Goal: Task Accomplishment & Management: Use online tool/utility

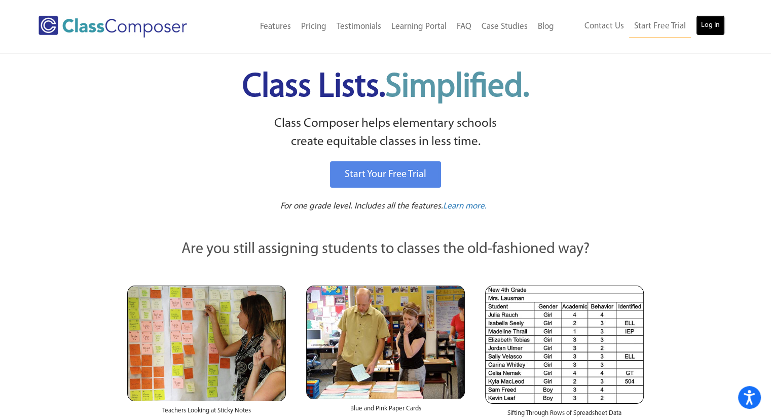
click at [716, 32] on link "Log In" at bounding box center [710, 25] width 29 height 20
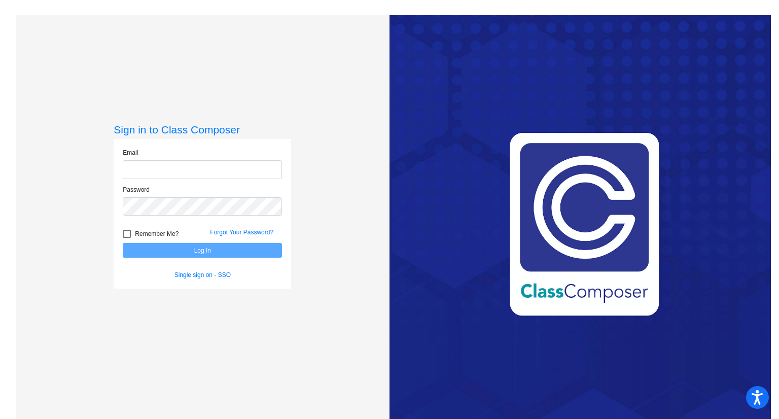
type input "[PERSON_NAME][EMAIL_ADDRESS][DOMAIN_NAME]"
click at [225, 253] on button "Log In" at bounding box center [202, 250] width 159 height 15
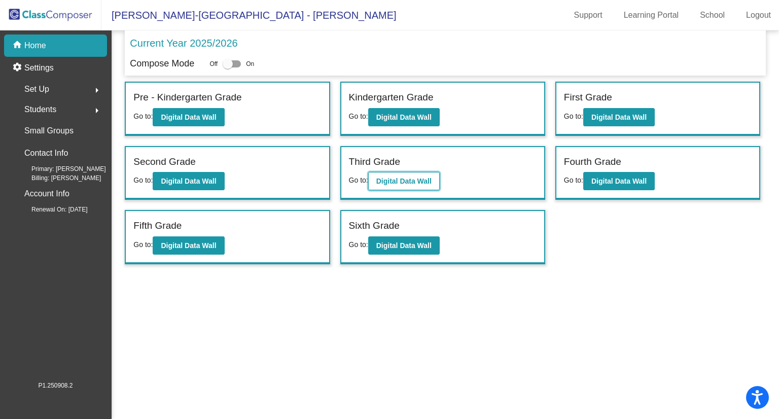
click at [388, 178] on b "Digital Data Wall" at bounding box center [403, 181] width 55 height 8
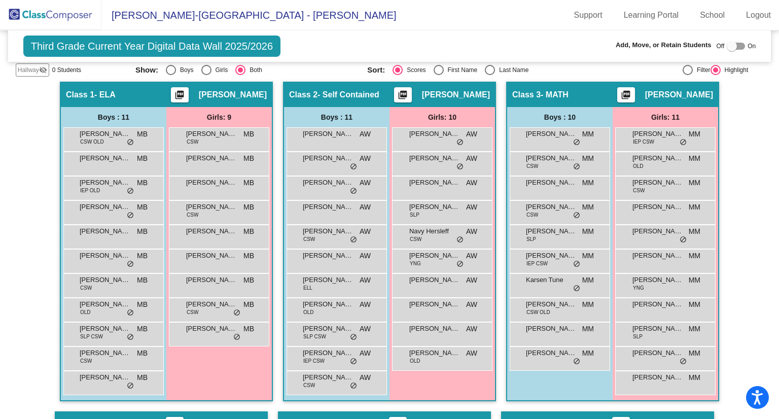
scroll to position [226, 0]
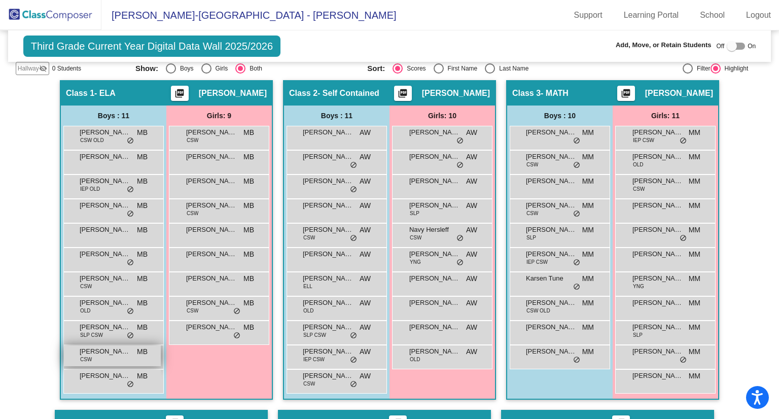
click at [100, 354] on div "Tegan Newman CSW MB lock do_not_disturb_alt" at bounding box center [112, 355] width 97 height 21
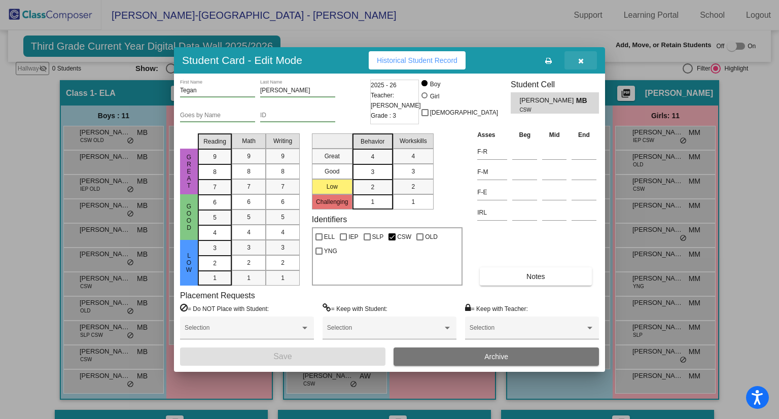
click at [583, 65] on button "button" at bounding box center [580, 60] width 32 height 18
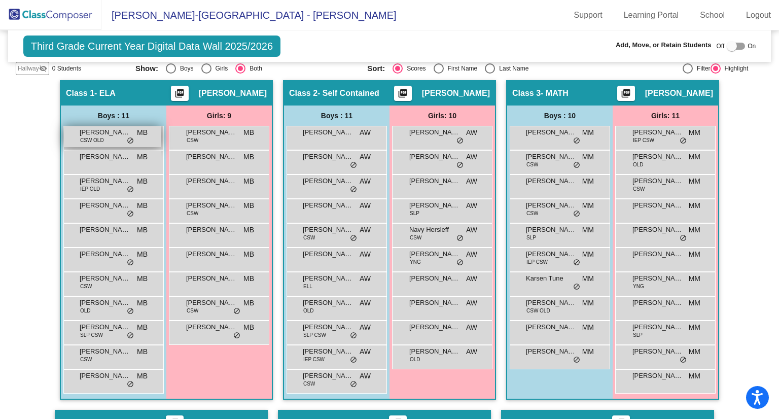
click at [101, 141] on span "CSW OLD" at bounding box center [92, 140] width 24 height 8
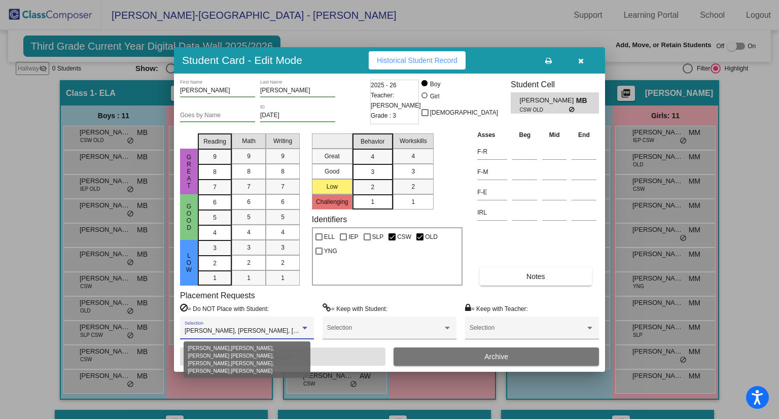
click at [306, 325] on div at bounding box center [304, 327] width 9 height 7
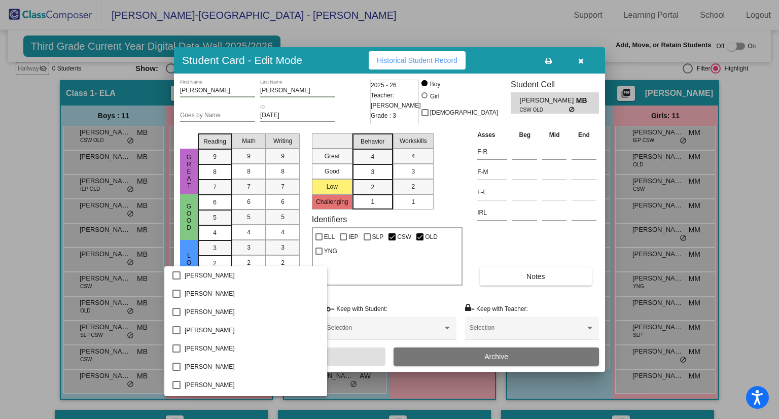
scroll to position [364, 0]
click at [343, 291] on div at bounding box center [389, 209] width 779 height 419
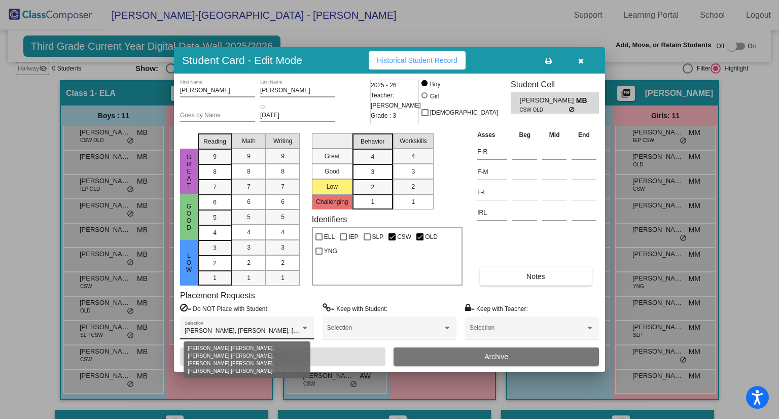
click at [305, 325] on div at bounding box center [304, 327] width 9 height 7
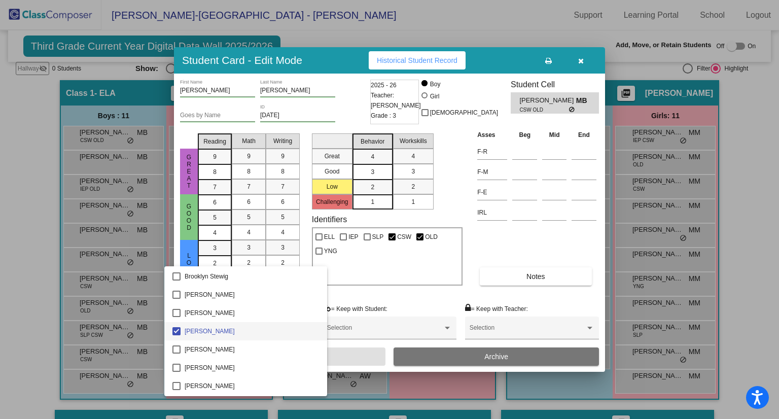
click at [399, 291] on div at bounding box center [389, 209] width 779 height 419
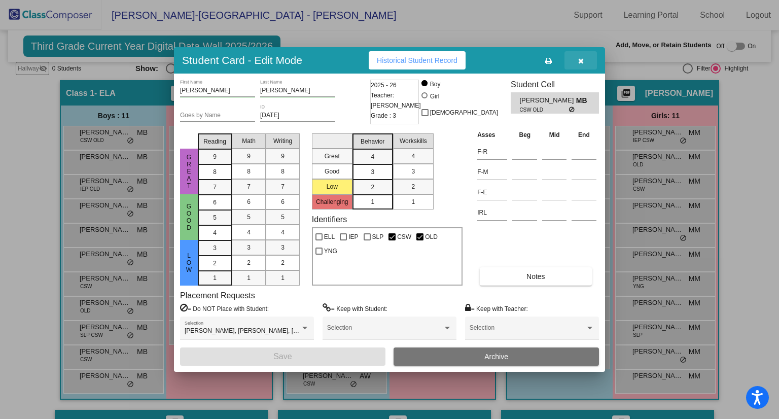
click at [577, 57] on button "button" at bounding box center [580, 60] width 32 height 18
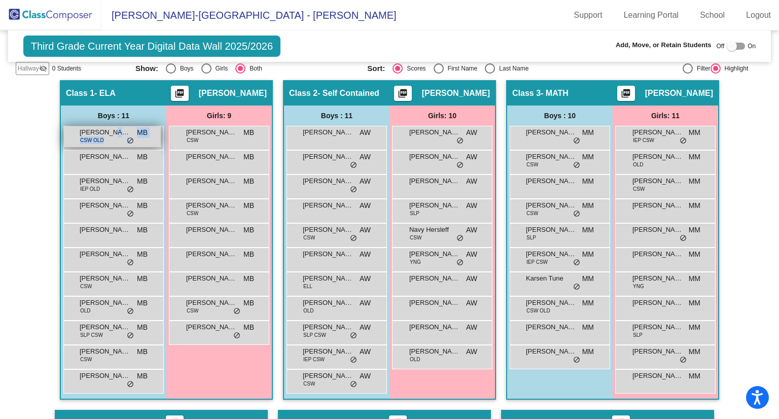
drag, startPoint x: 108, startPoint y: 132, endPoint x: 126, endPoint y: 136, distance: 18.2
click at [126, 136] on div "Aaron Gordon CSW OLD MB lock do_not_disturb_alt" at bounding box center [112, 136] width 97 height 21
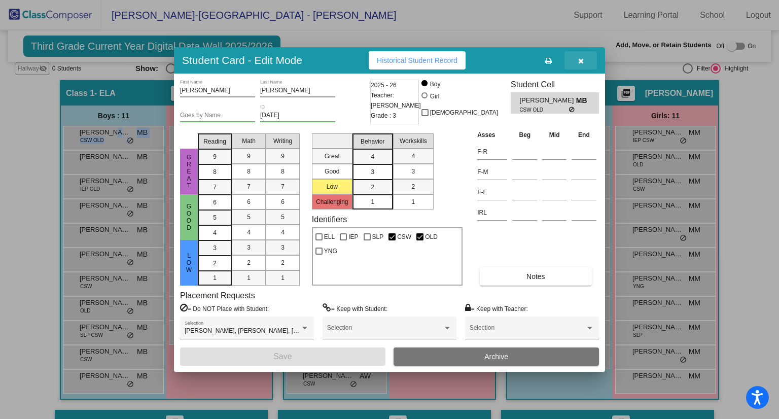
click at [584, 56] on button "button" at bounding box center [580, 60] width 32 height 18
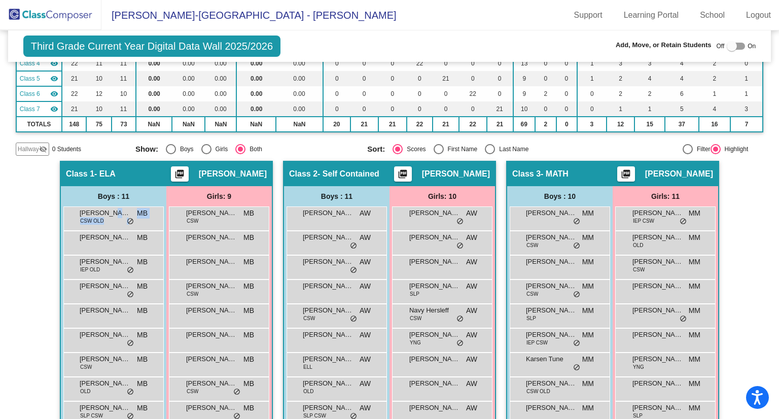
scroll to position [0, 0]
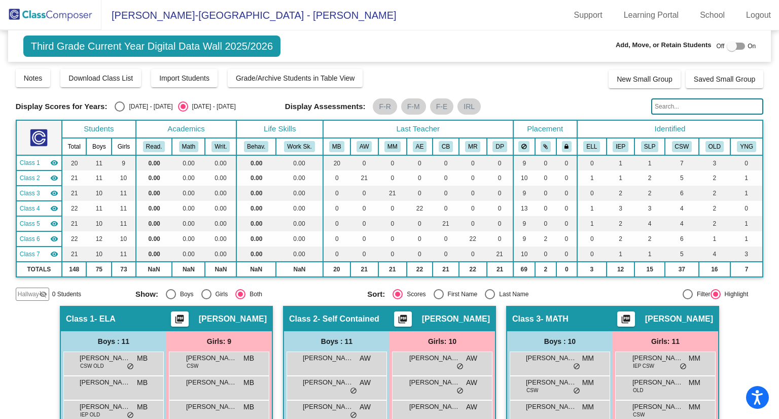
click at [726, 46] on div at bounding box center [731, 46] width 10 height 10
checkbox input "true"
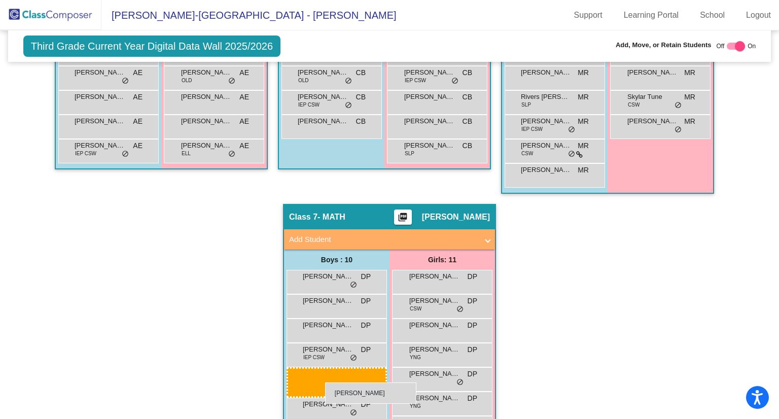
scroll to position [828, 0]
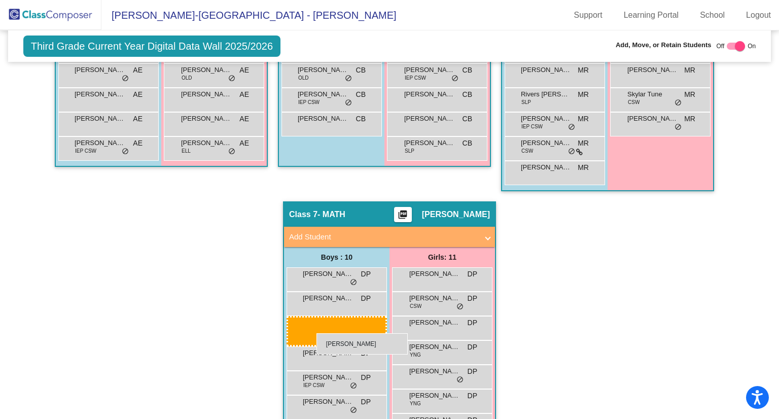
drag, startPoint x: 120, startPoint y: 123, endPoint x: 316, endPoint y: 333, distance: 287.3
